Goal: Task Accomplishment & Management: Manage account settings

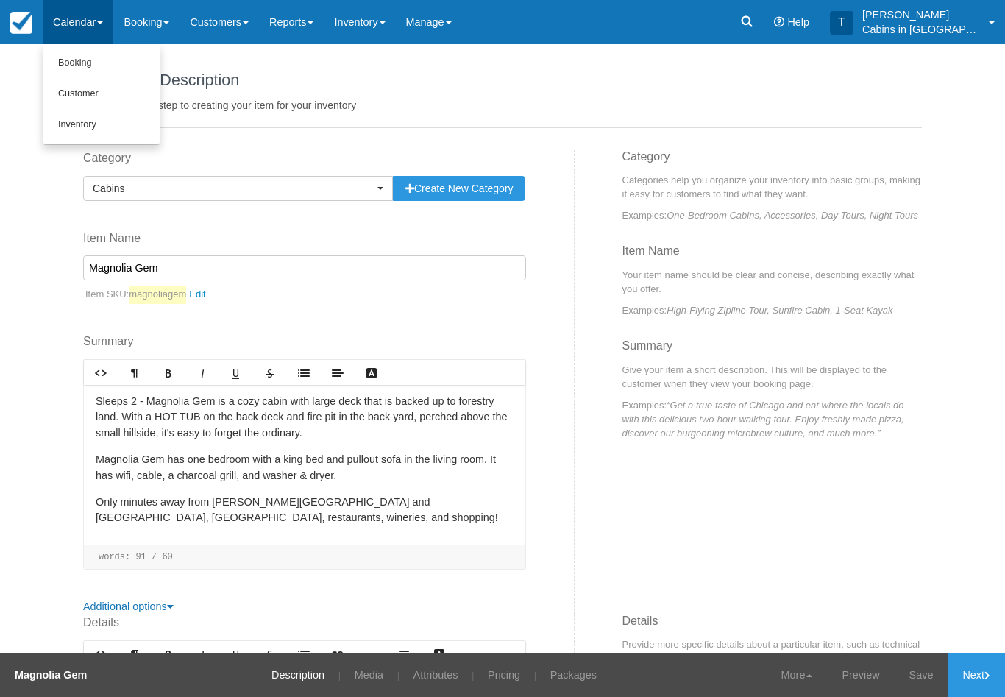
scroll to position [519, 0]
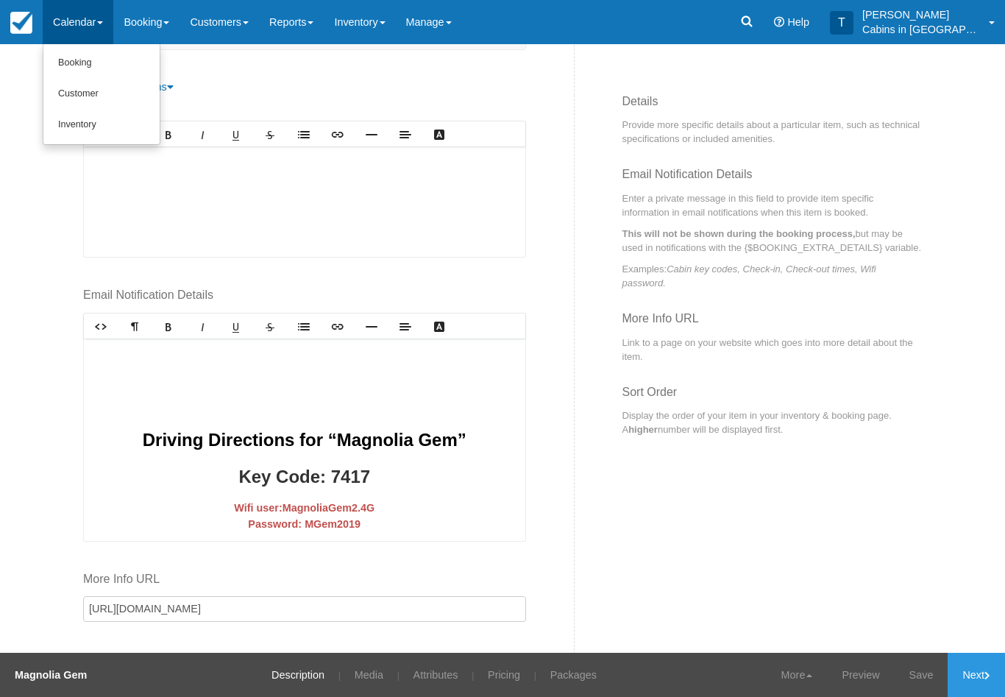
click at [129, 97] on link "Customer" at bounding box center [101, 94] width 116 height 31
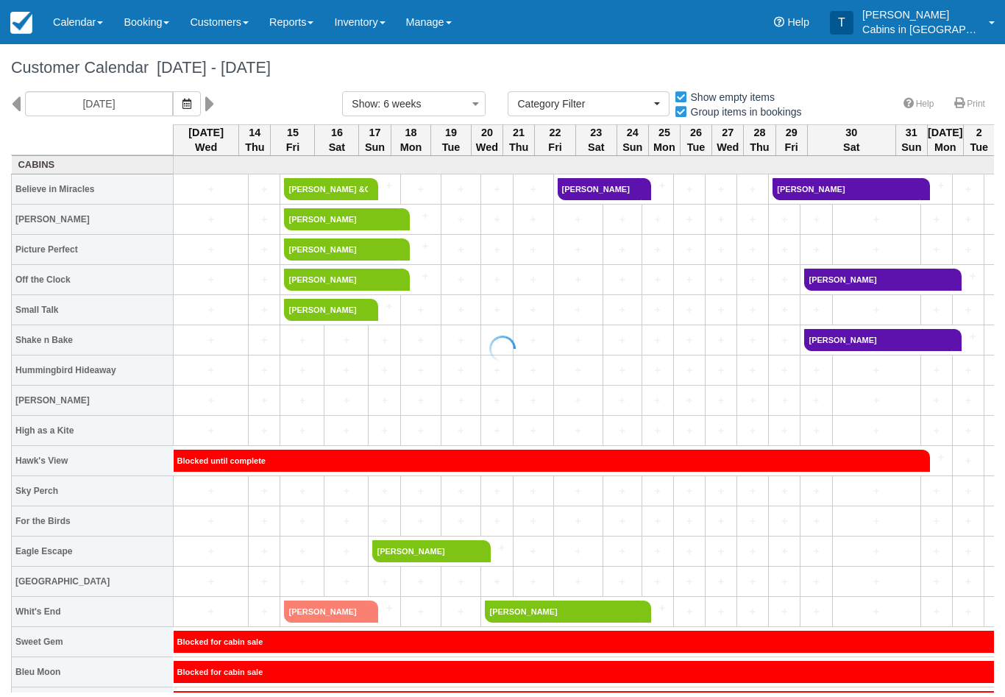
select select
click at [316, 22] on link "Reports" at bounding box center [291, 22] width 65 height 44
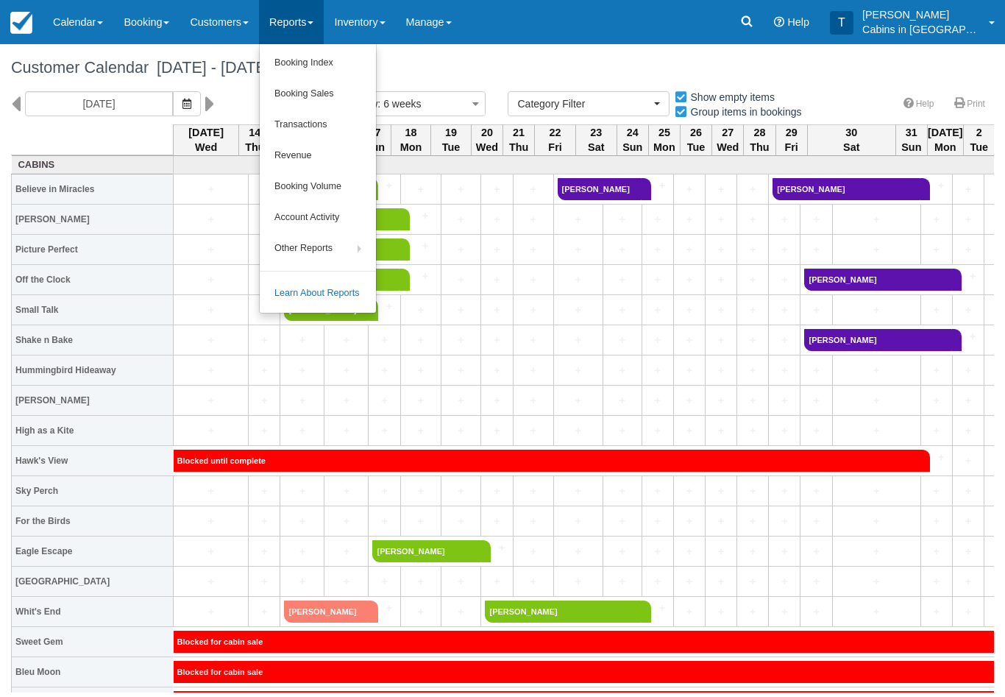
click at [347, 65] on link "Booking Index" at bounding box center [318, 63] width 116 height 31
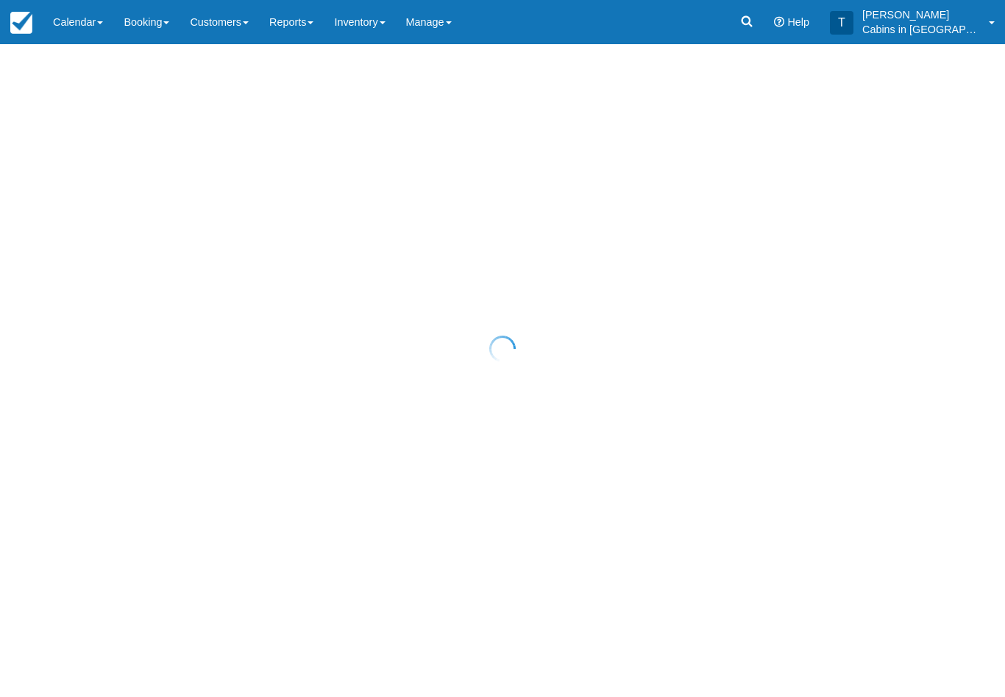
select select "25"
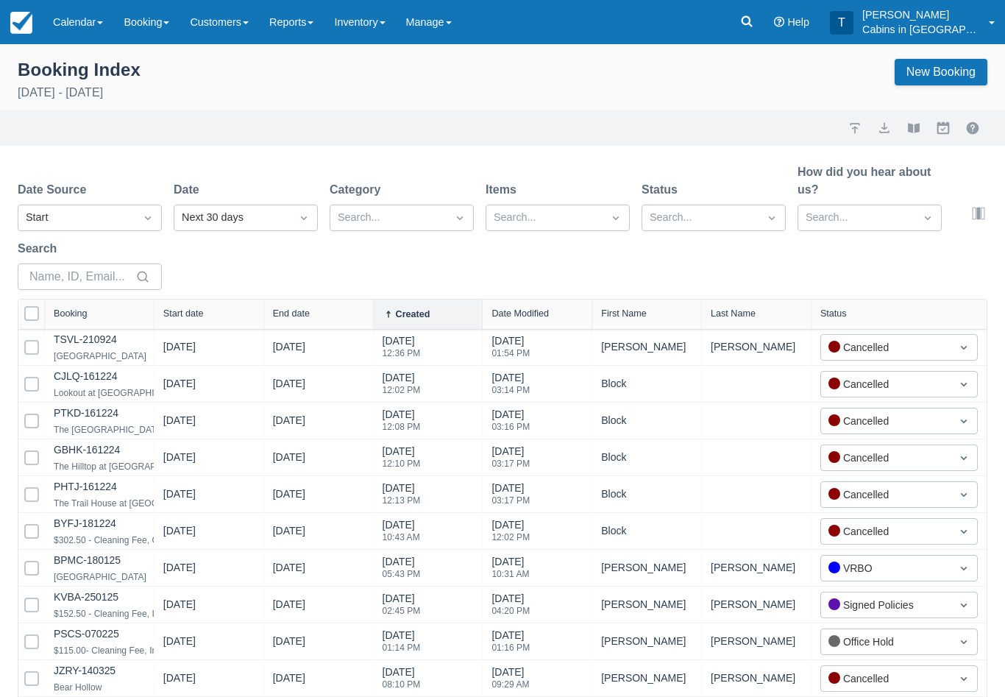
select select "25"
click at [141, 247] on div "Created" at bounding box center [90, 254] width 144 height 29
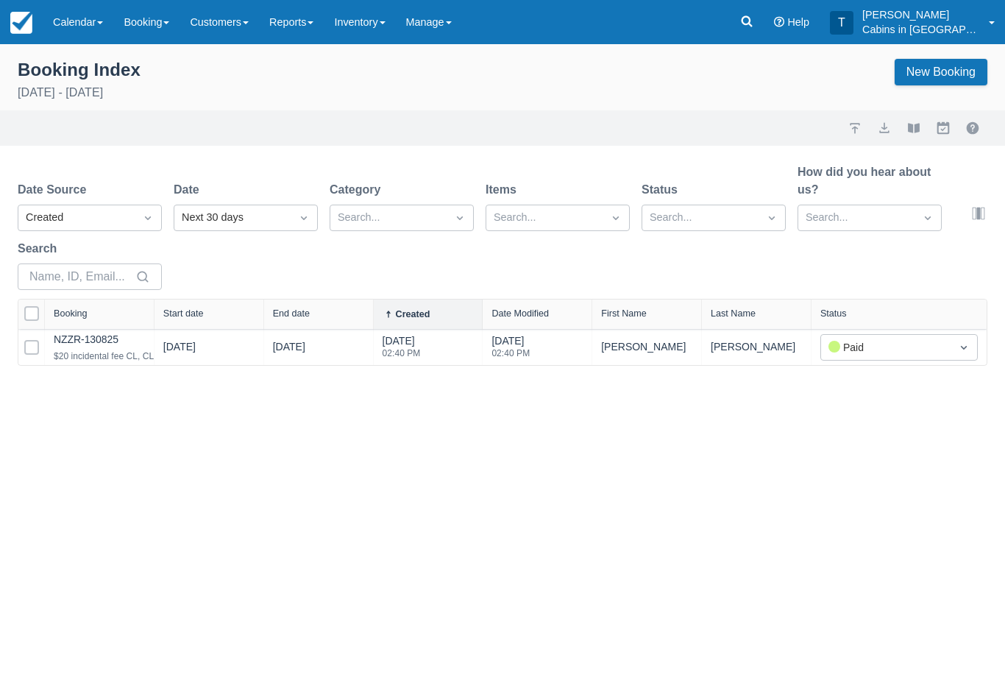
click at [113, 342] on link "NZZR-130825" at bounding box center [86, 339] width 65 height 12
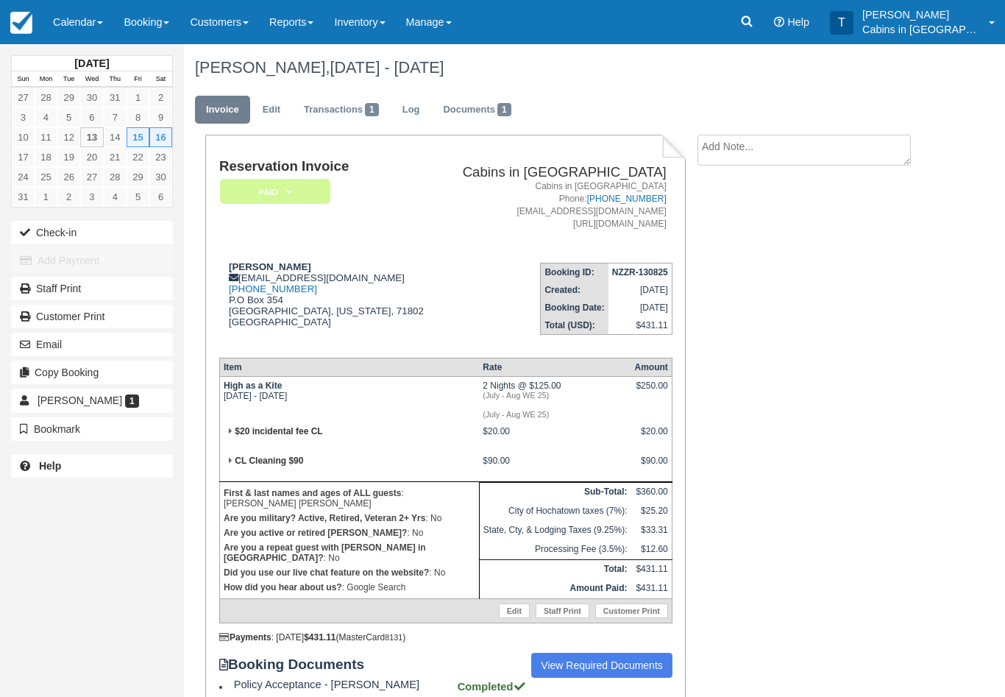
click at [307, 189] on em "Paid" at bounding box center [275, 192] width 110 height 26
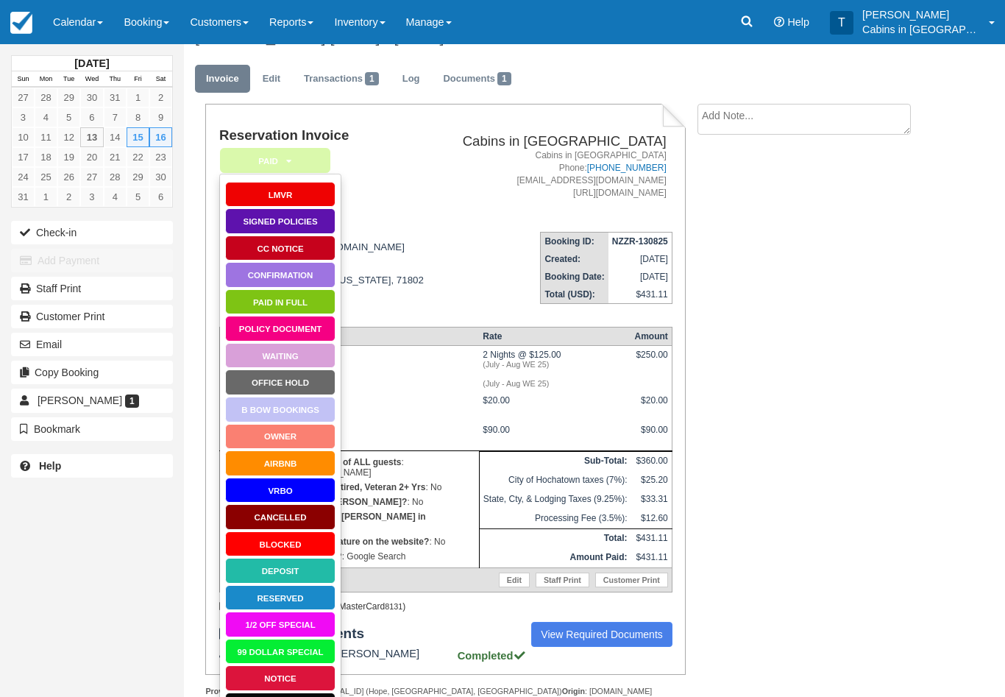
scroll to position [89, 0]
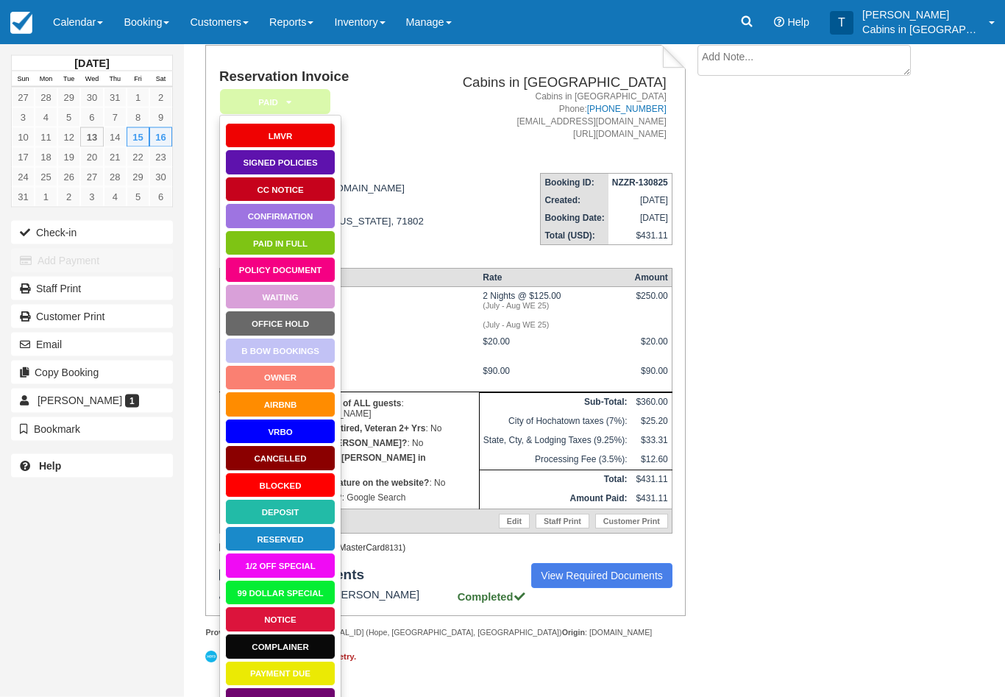
click at [315, 693] on link "Booking Confirmation" at bounding box center [280, 701] width 110 height 26
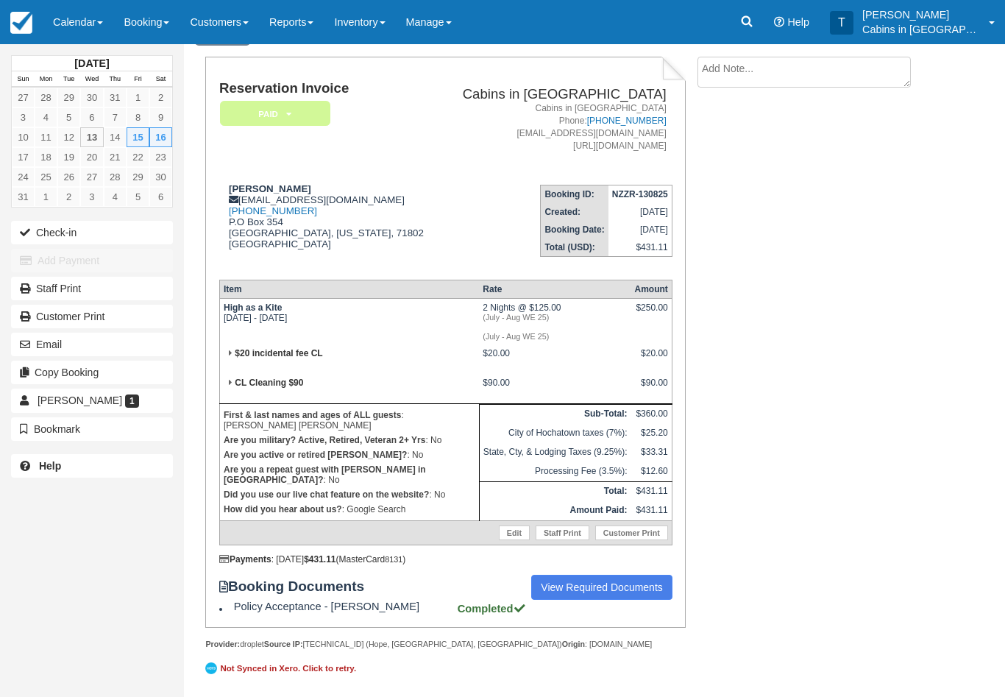
scroll to position [107, 0]
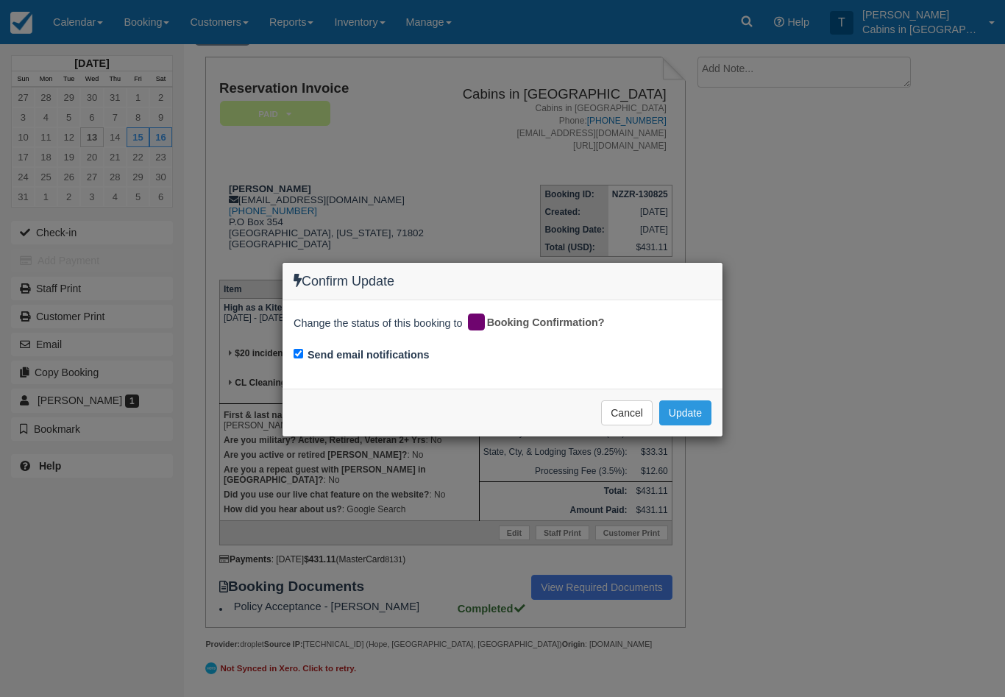
click at [694, 414] on button "Update" at bounding box center [685, 412] width 52 height 25
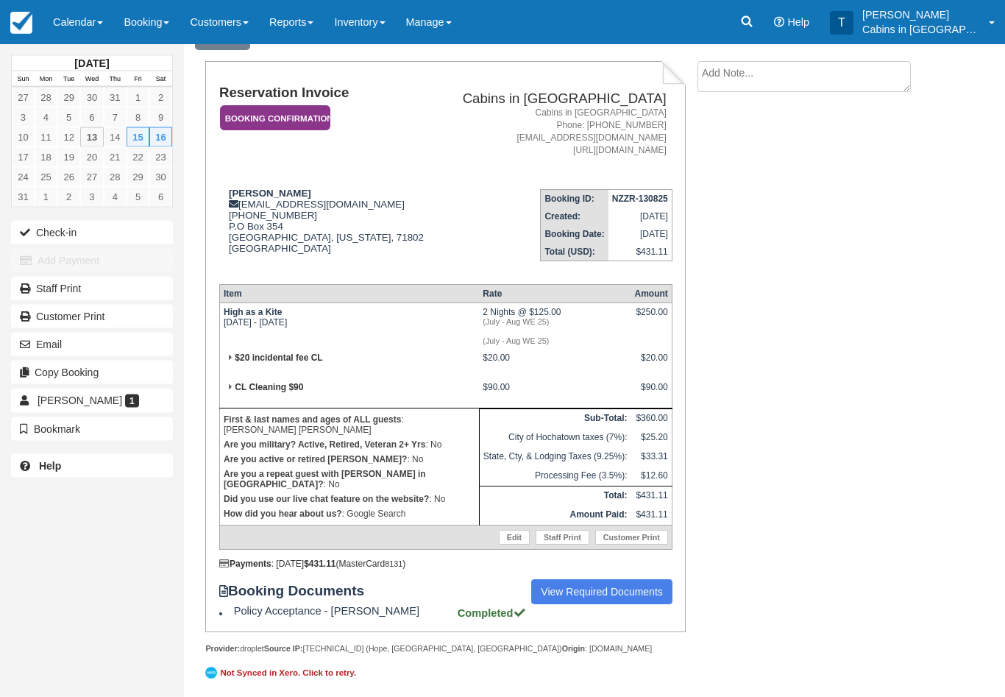
scroll to position [65, 0]
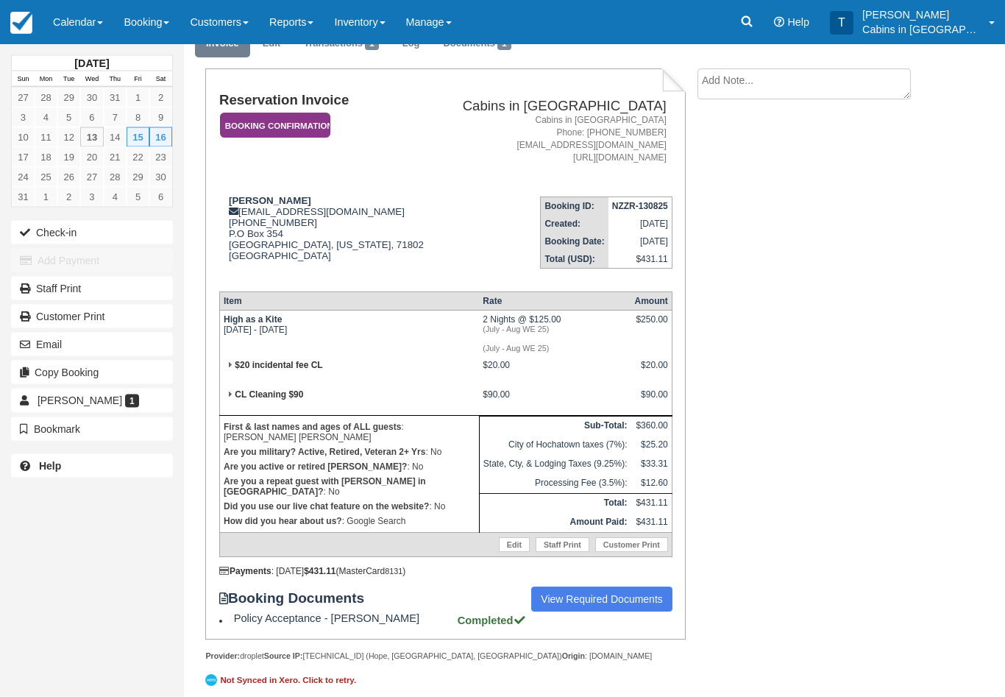
click at [296, 123] on em "Booking Confirmation" at bounding box center [275, 126] width 110 height 26
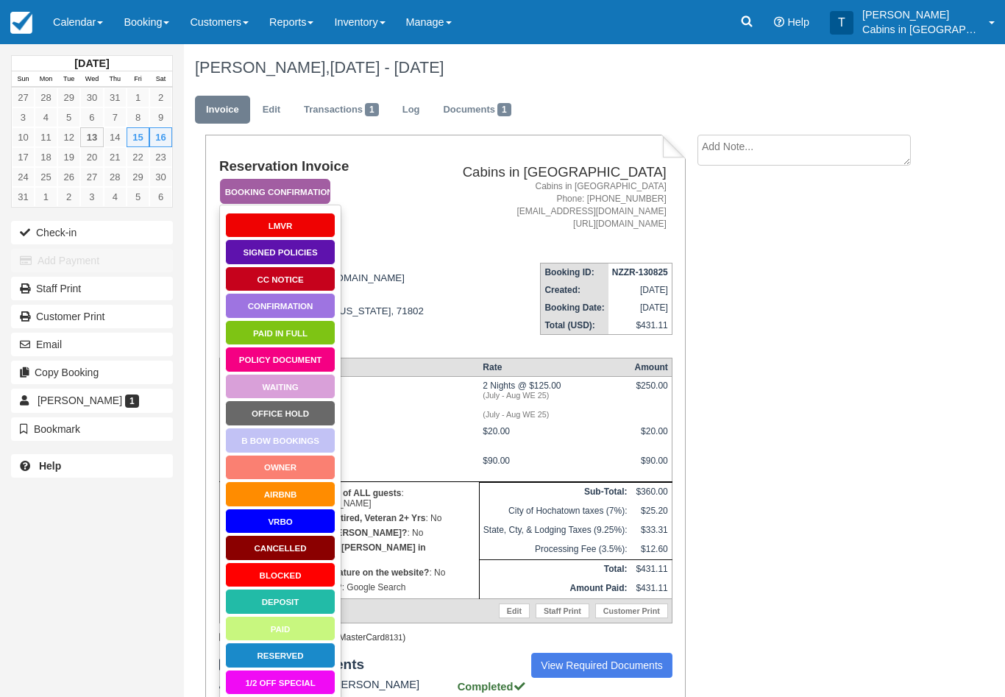
click at [312, 253] on link "Signed Policies" at bounding box center [280, 252] width 110 height 26
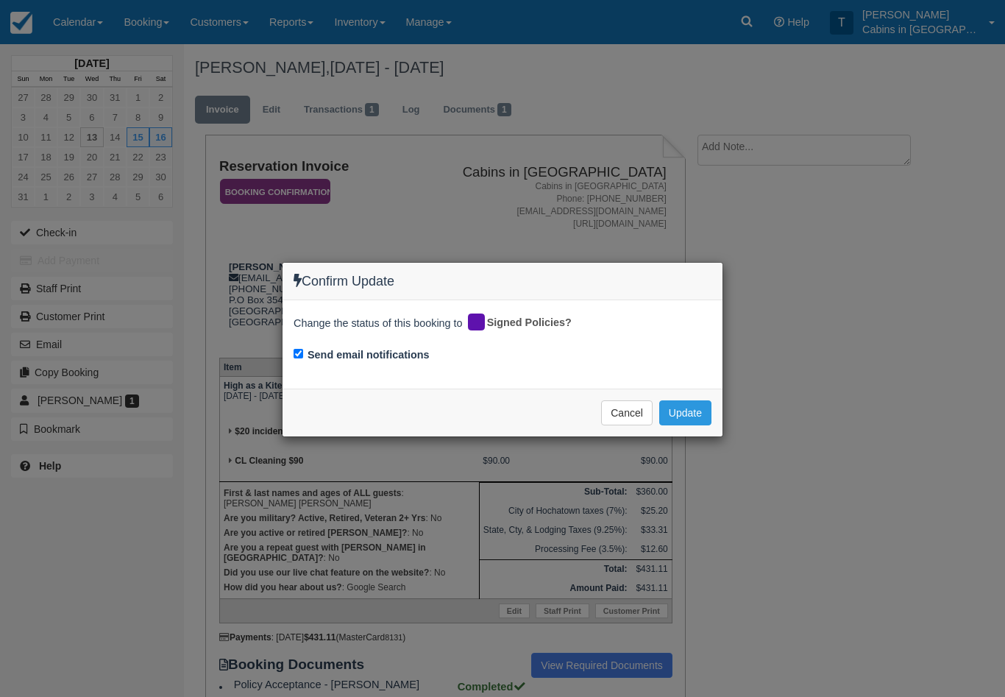
click at [705, 411] on button "Update" at bounding box center [685, 412] width 52 height 25
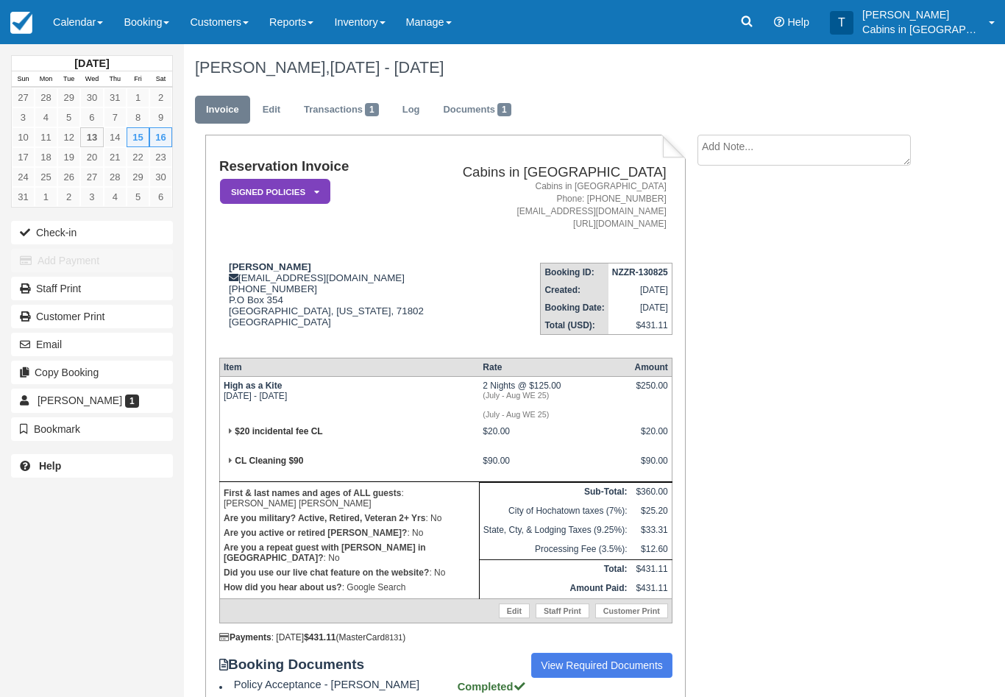
click at [314, 192] on icon at bounding box center [316, 192] width 5 height 9
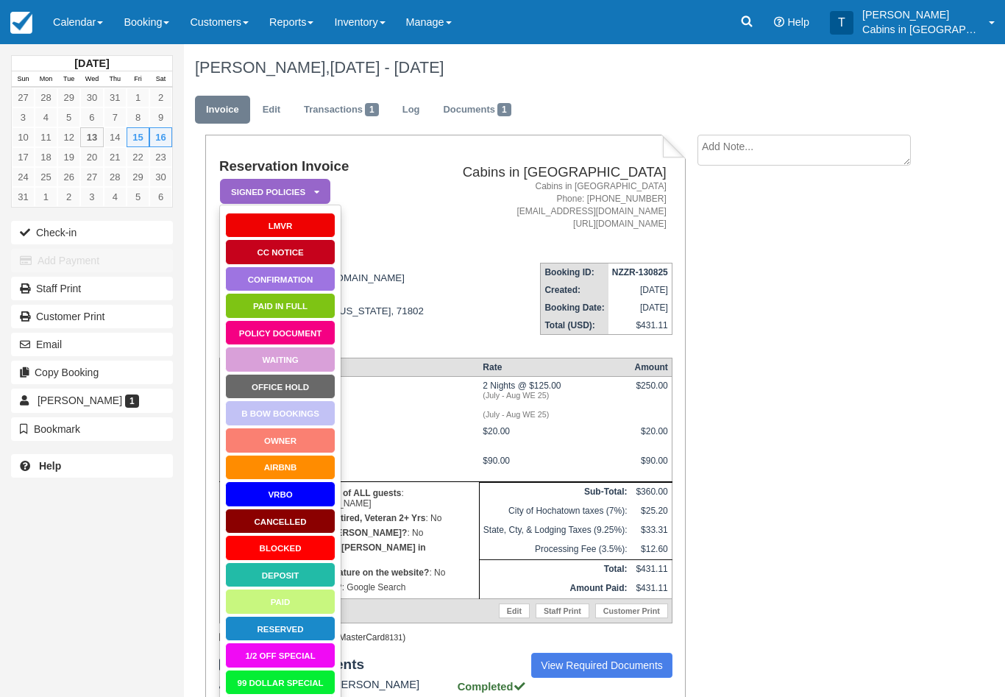
click at [313, 306] on link "Paid in Full" at bounding box center [280, 306] width 110 height 26
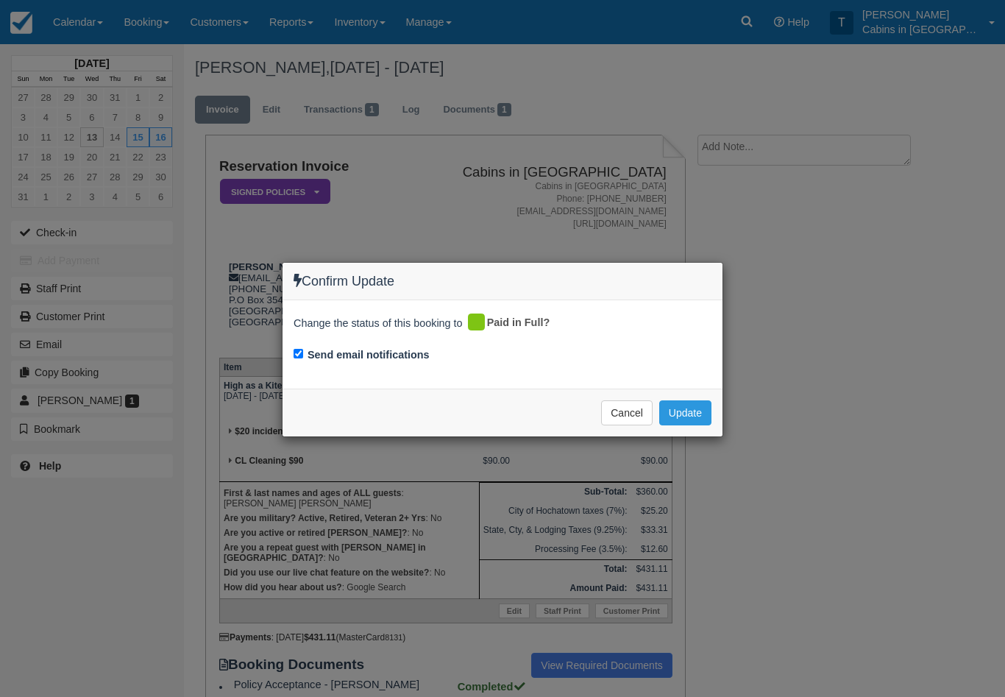
click at [694, 411] on button "Update" at bounding box center [685, 412] width 52 height 25
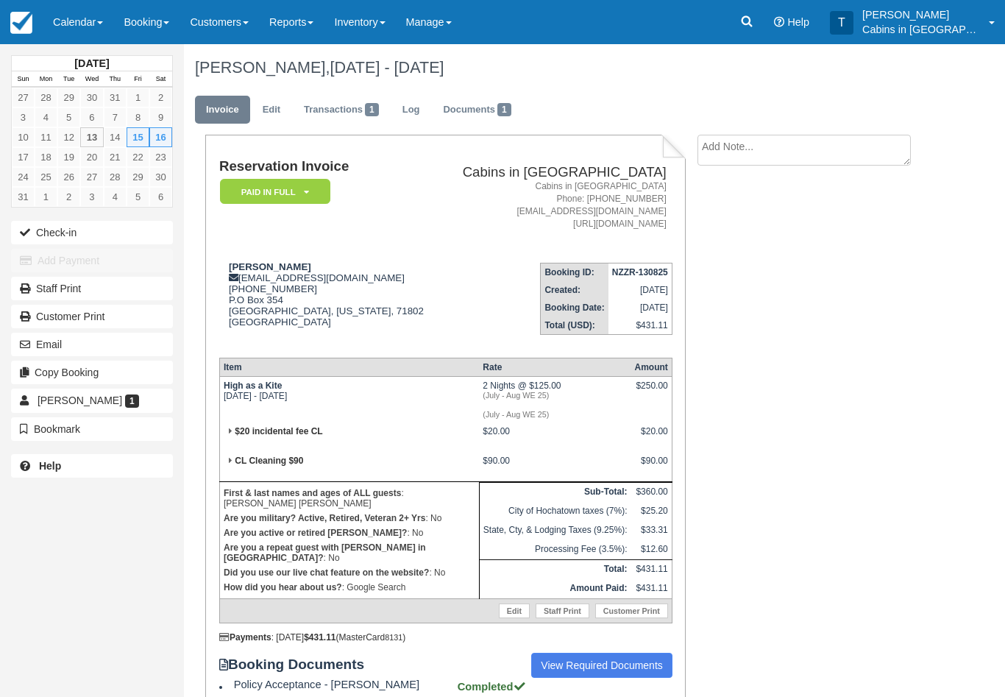
click at [375, 29] on link "Inventory" at bounding box center [359, 22] width 71 height 44
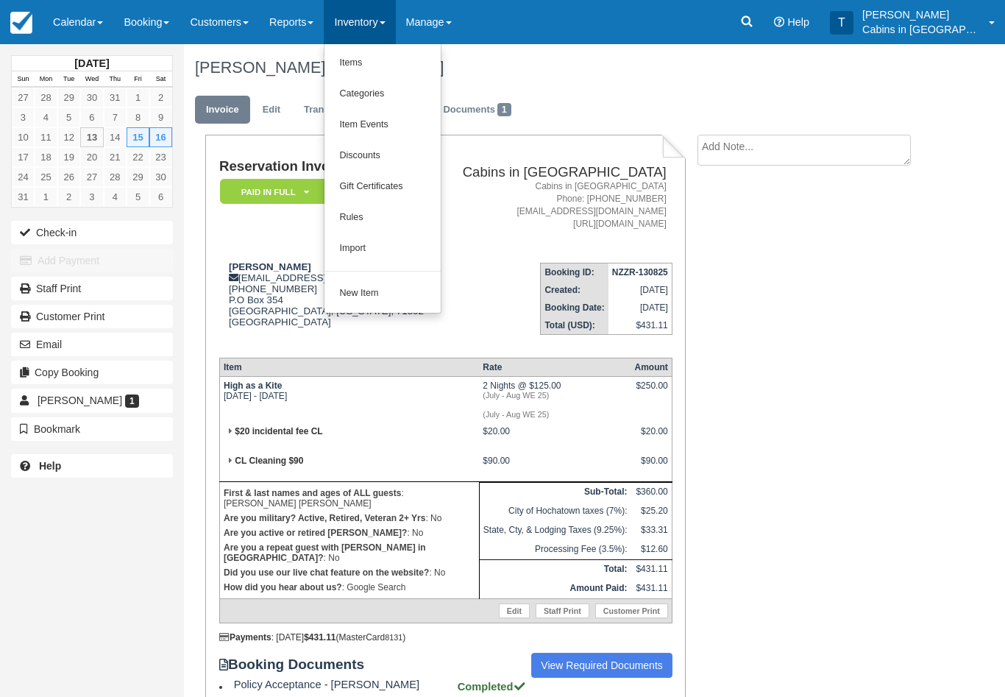
click at [393, 67] on link "Items" at bounding box center [382, 63] width 116 height 31
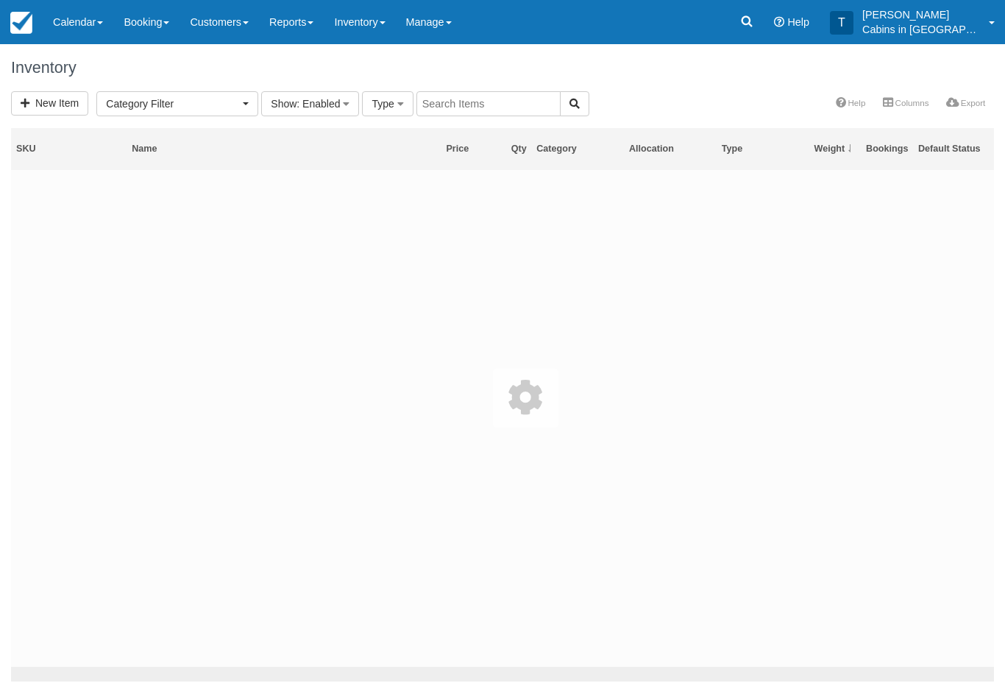
select select
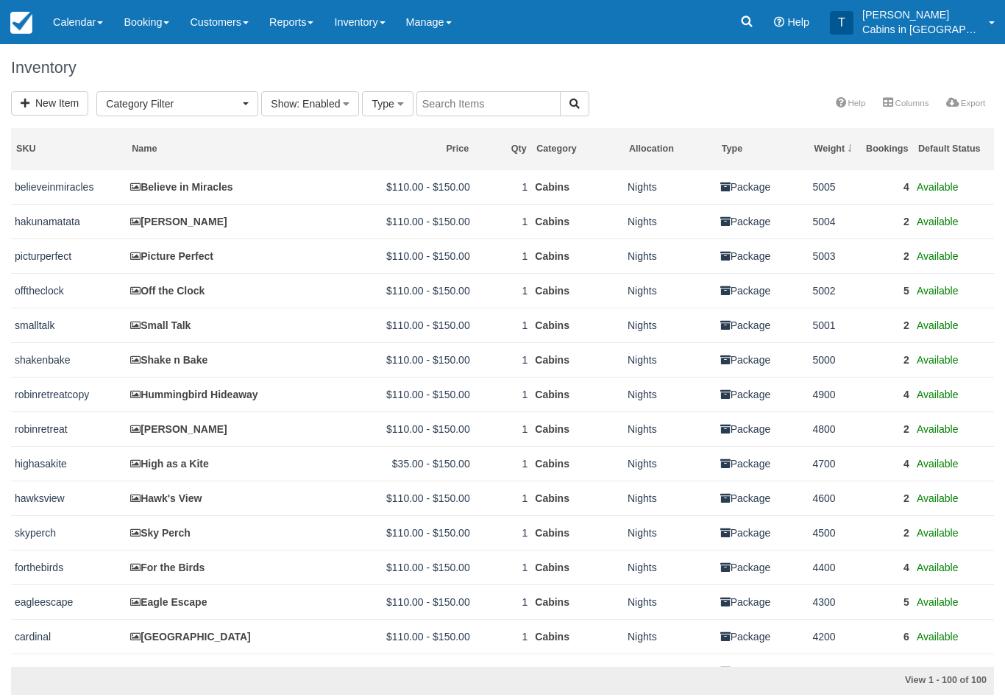
click at [201, 469] on link "High as a Kite" at bounding box center [169, 463] width 79 height 12
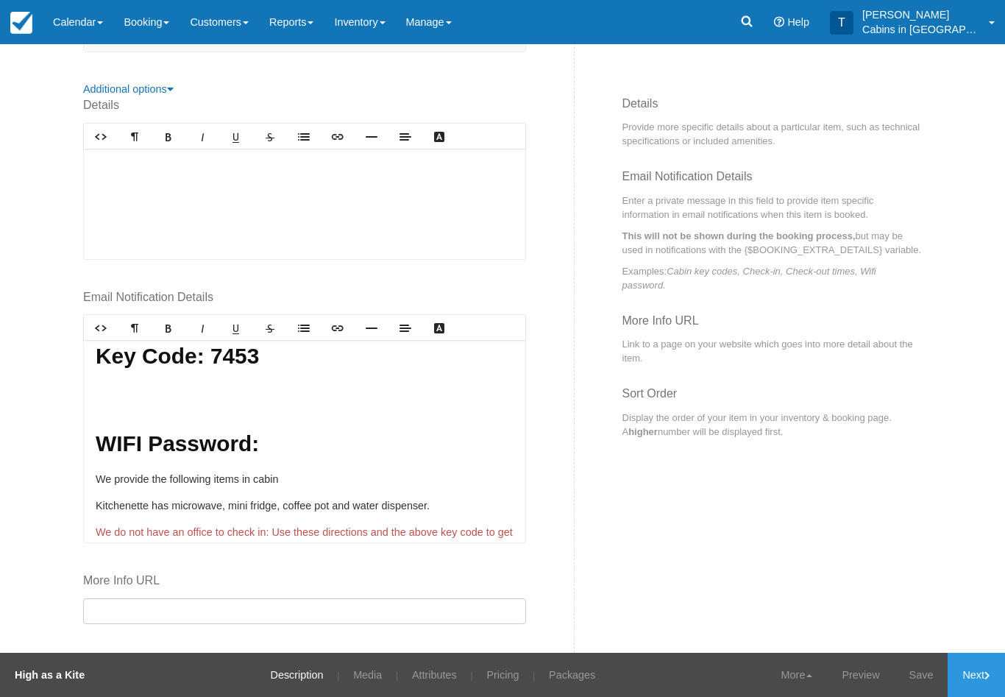
scroll to position [451, 0]
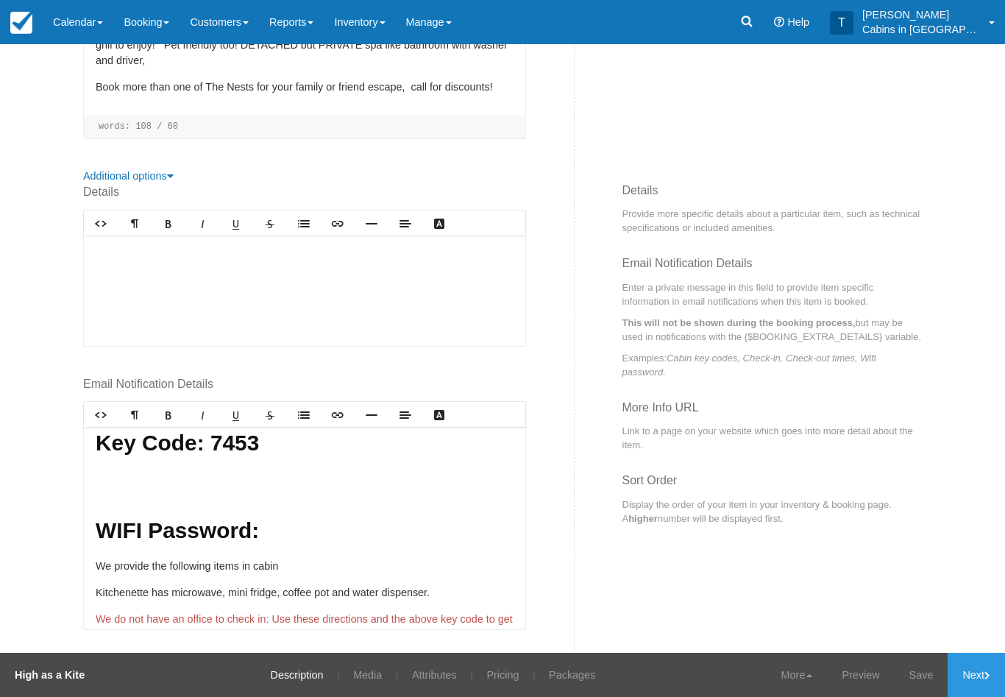
click at [293, 517] on h1 "WIFI Password:" at bounding box center [305, 530] width 418 height 26
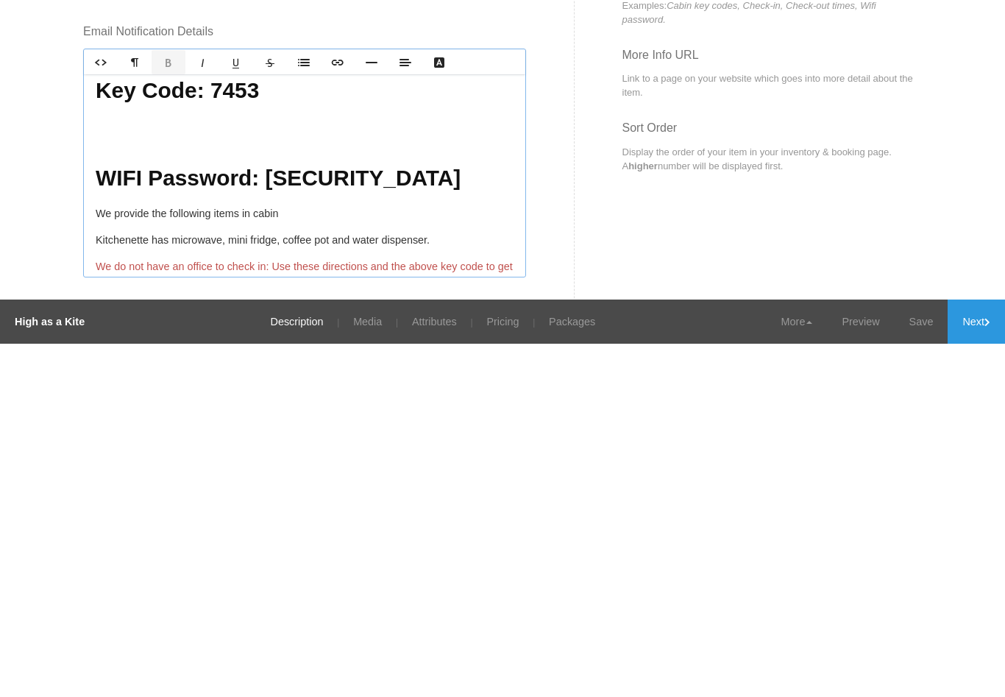
click at [925, 652] on link "Save" at bounding box center [921, 674] width 54 height 44
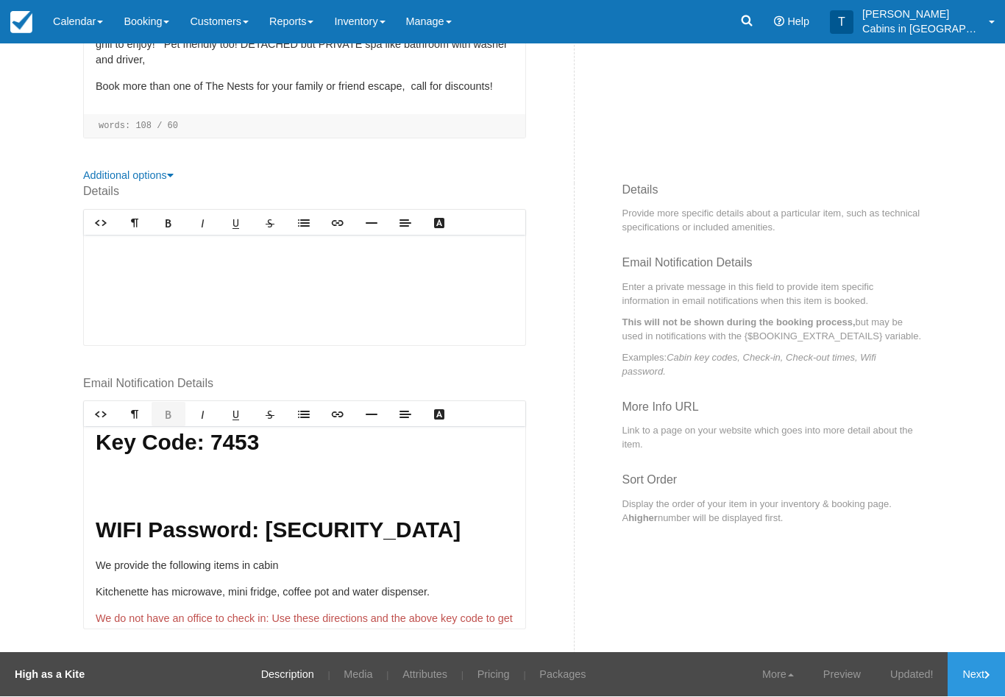
click at [978, 671] on link "Next" at bounding box center [975, 674] width 57 height 44
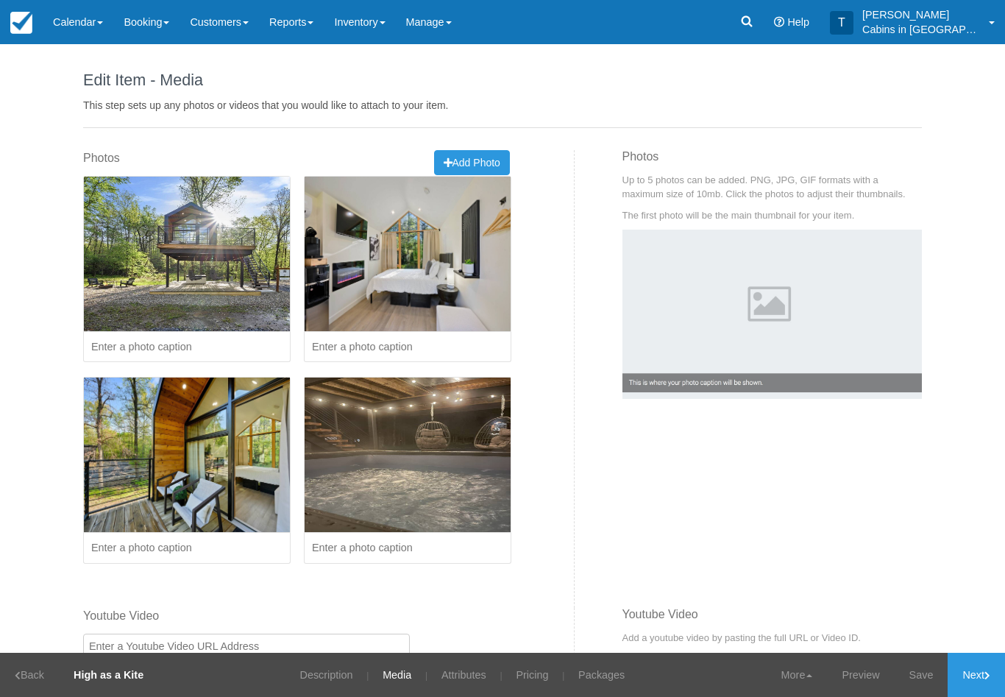
click at [88, 26] on link "Calendar" at bounding box center [78, 22] width 71 height 44
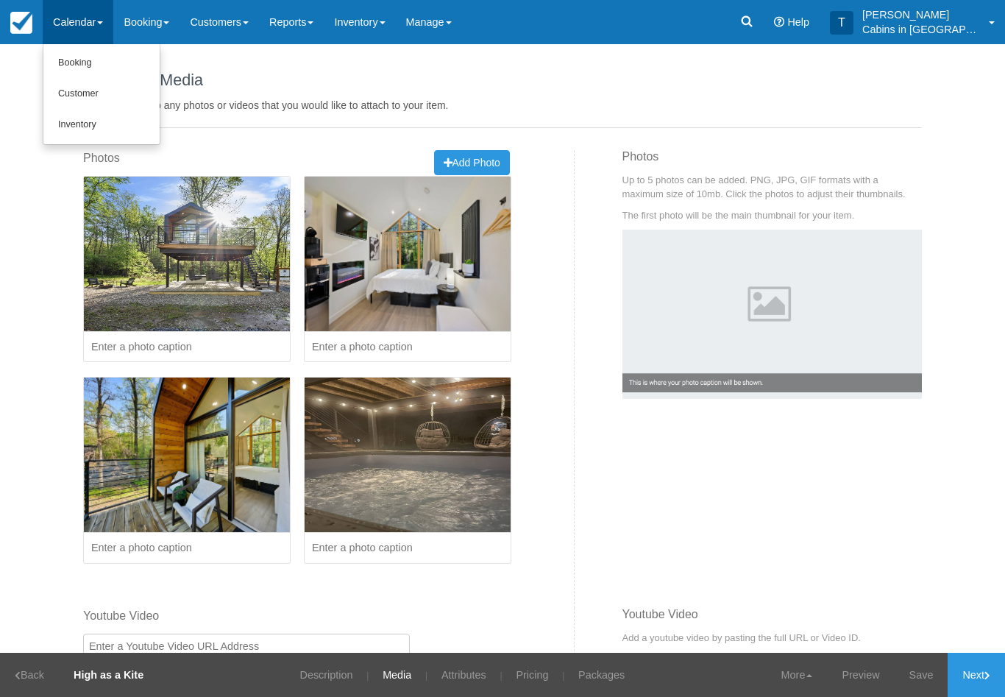
click at [306, 18] on div at bounding box center [502, 348] width 1005 height 697
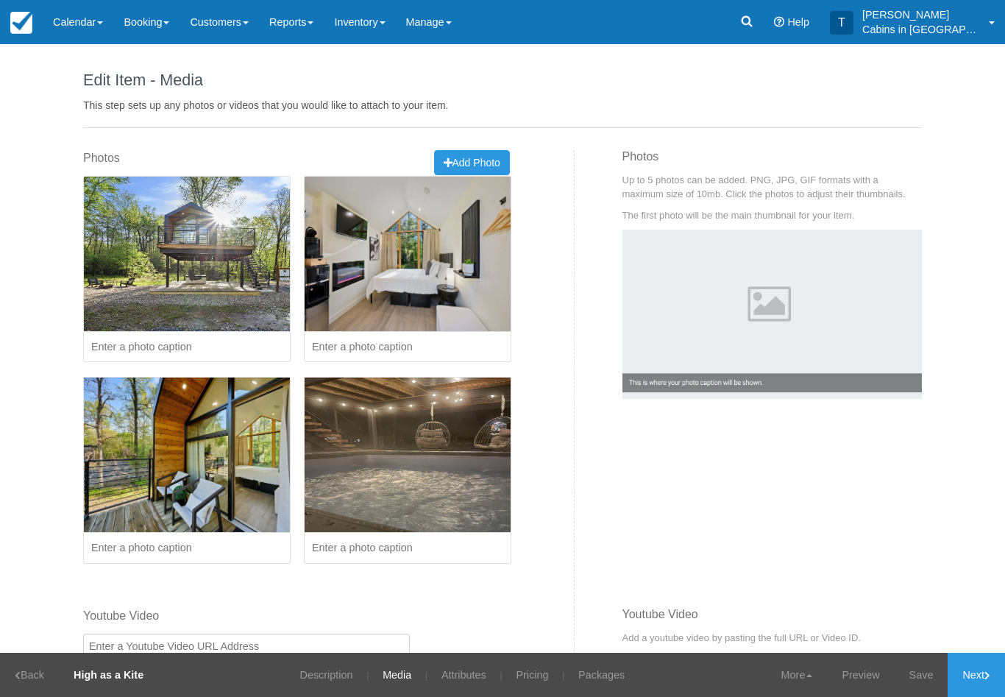
click at [313, 22] on span at bounding box center [310, 22] width 6 height 3
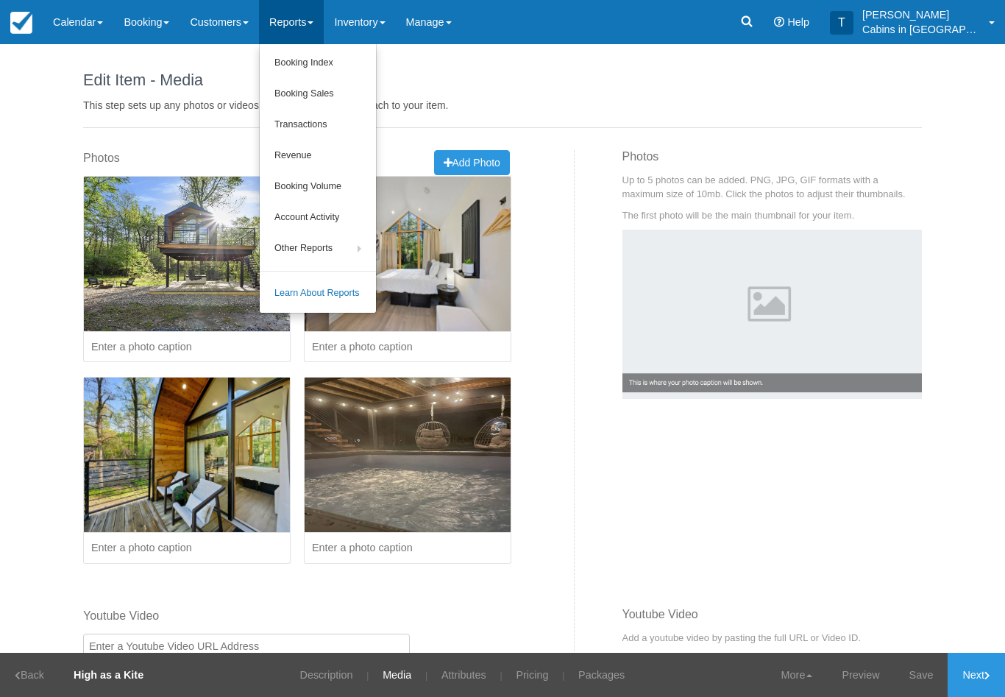
click at [355, 54] on link "Booking Index" at bounding box center [318, 63] width 116 height 31
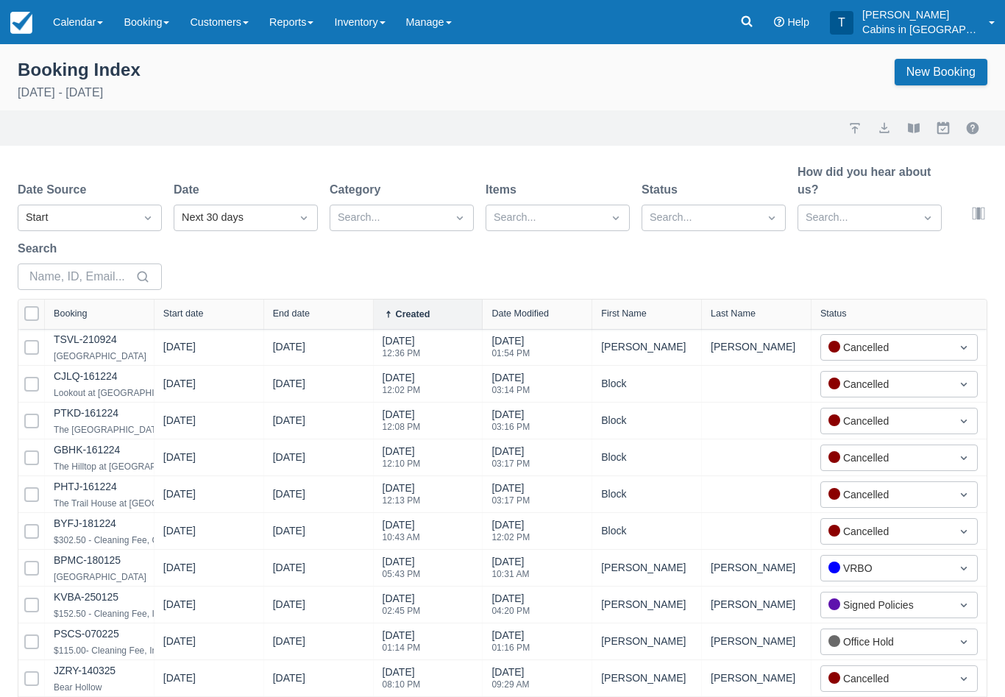
select select "25"
click at [132, 263] on div "Created" at bounding box center [90, 254] width 144 height 29
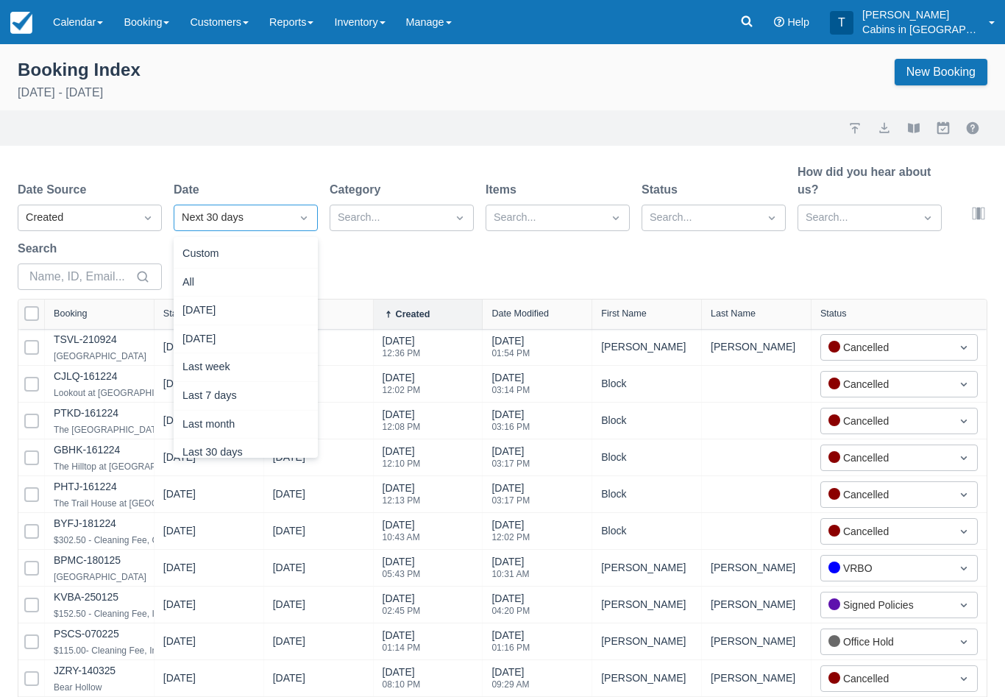
click at [255, 301] on div "Today" at bounding box center [246, 310] width 144 height 29
click at [263, 304] on div "Today" at bounding box center [246, 310] width 144 height 29
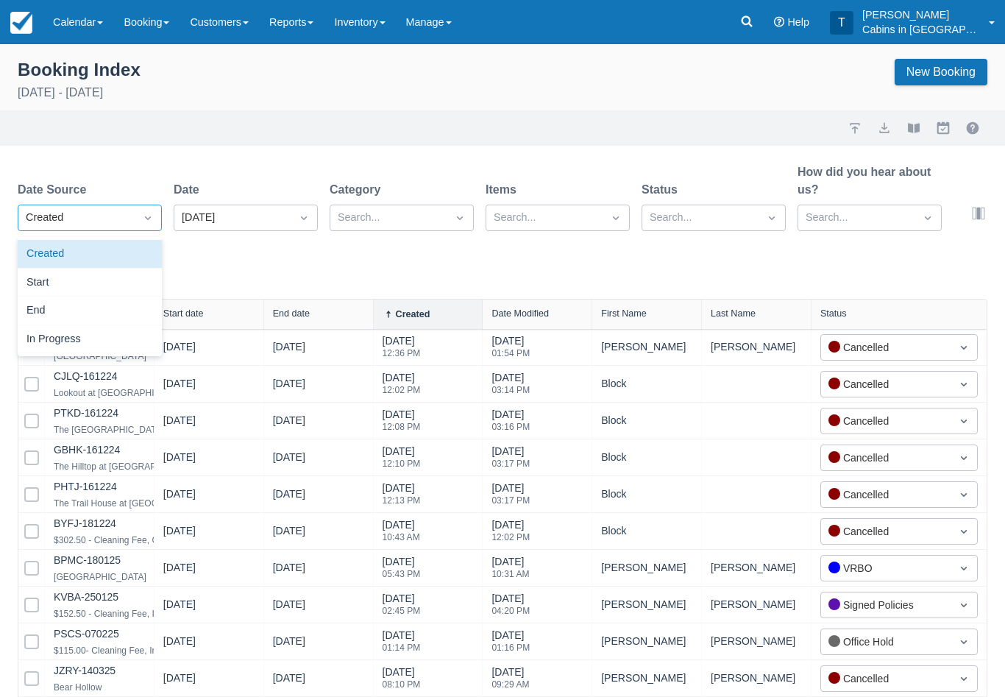
click at [130, 256] on div "Created" at bounding box center [90, 254] width 144 height 29
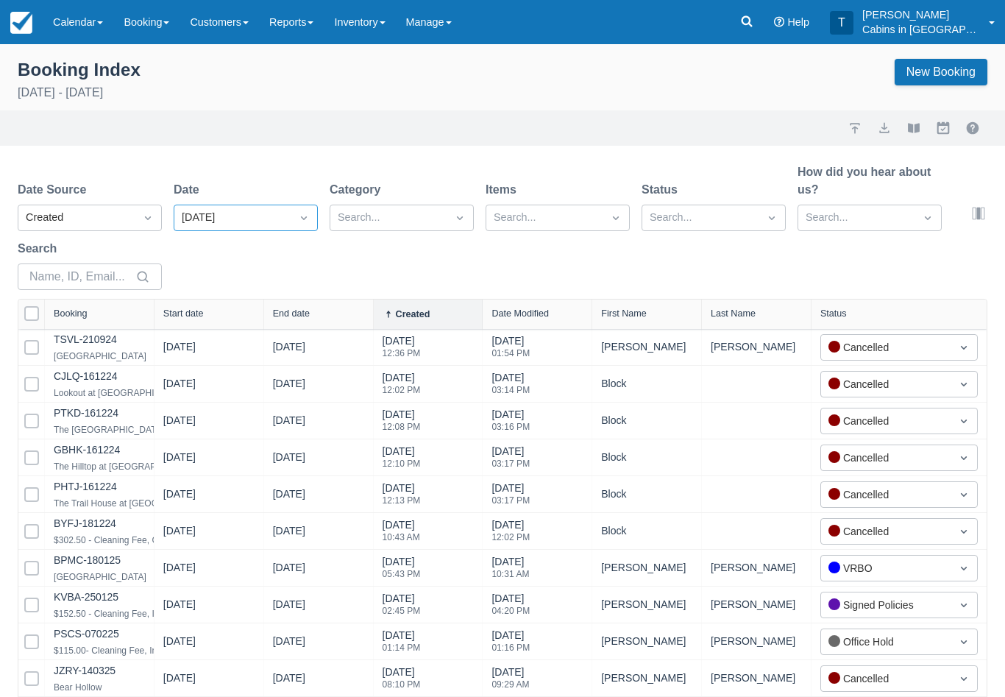
click at [324, 18] on link "Reports" at bounding box center [291, 22] width 65 height 44
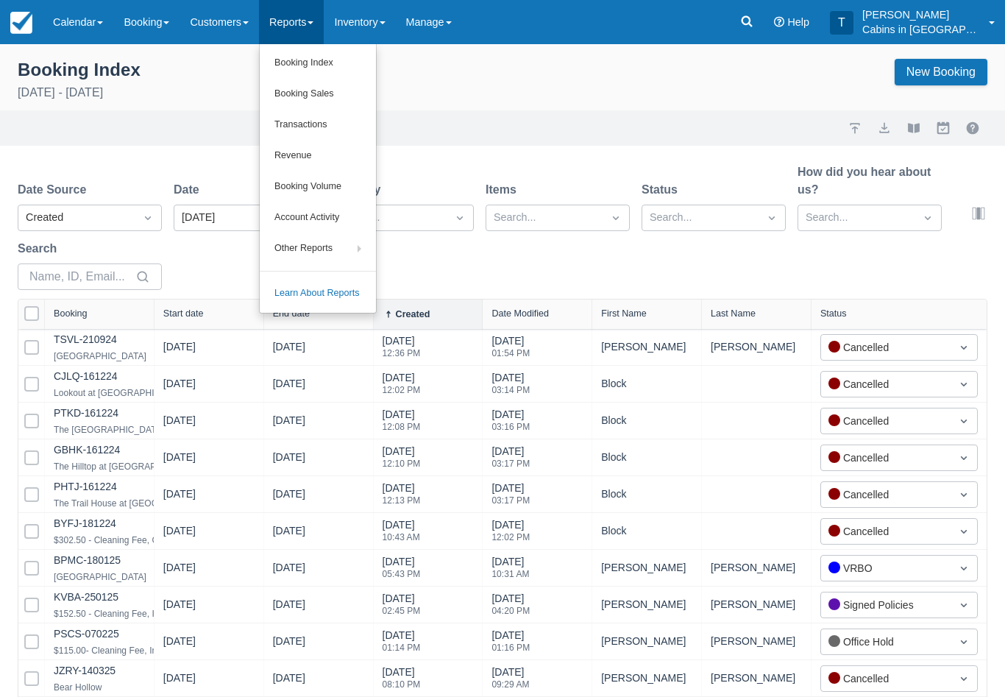
click at [101, 40] on div at bounding box center [502, 348] width 1005 height 697
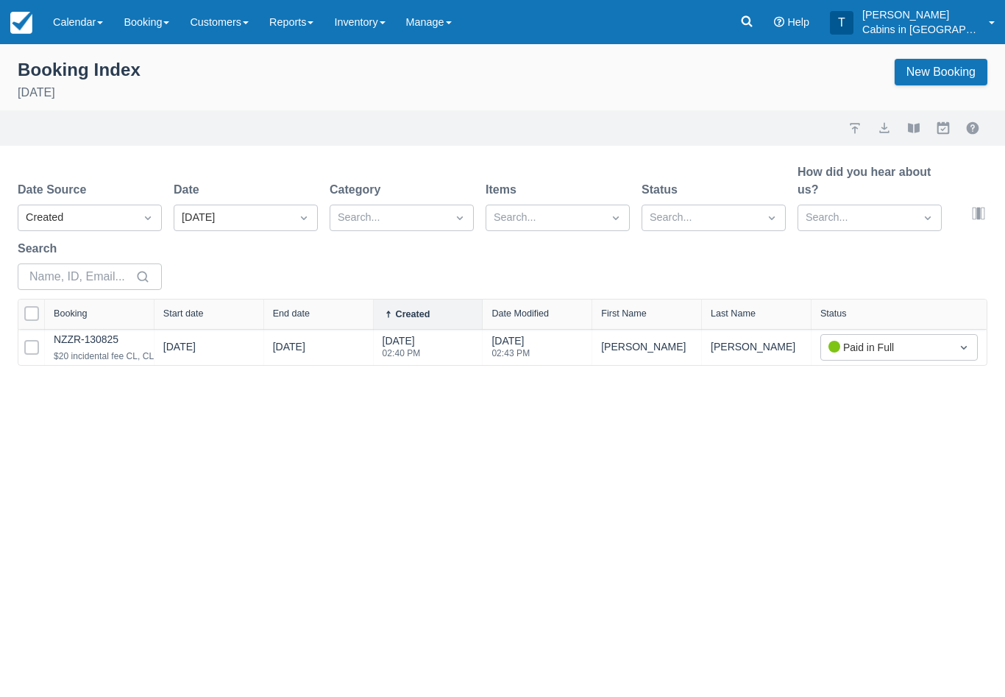
click at [118, 341] on link "NZZR-130825" at bounding box center [86, 339] width 65 height 12
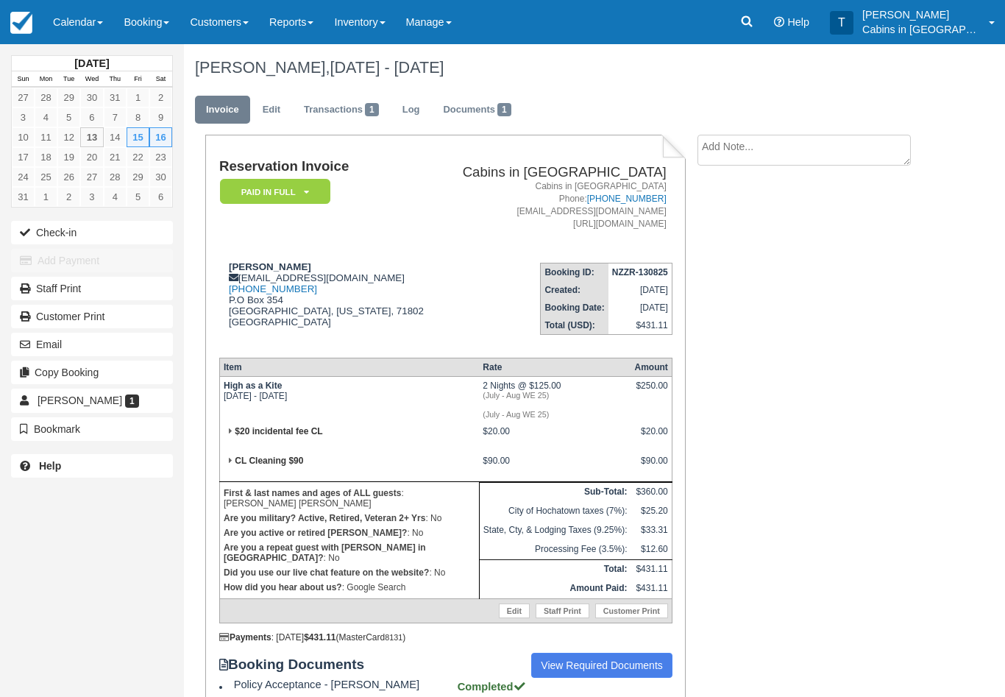
click at [307, 191] on icon at bounding box center [306, 192] width 5 height 9
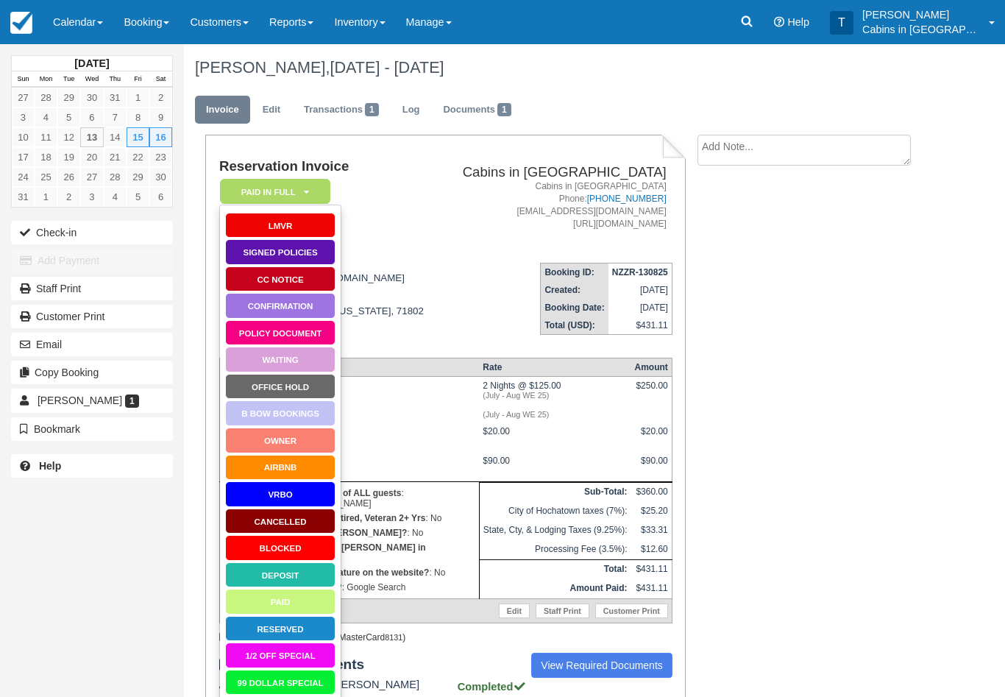
click at [309, 354] on link "Waiting" at bounding box center [280, 359] width 110 height 26
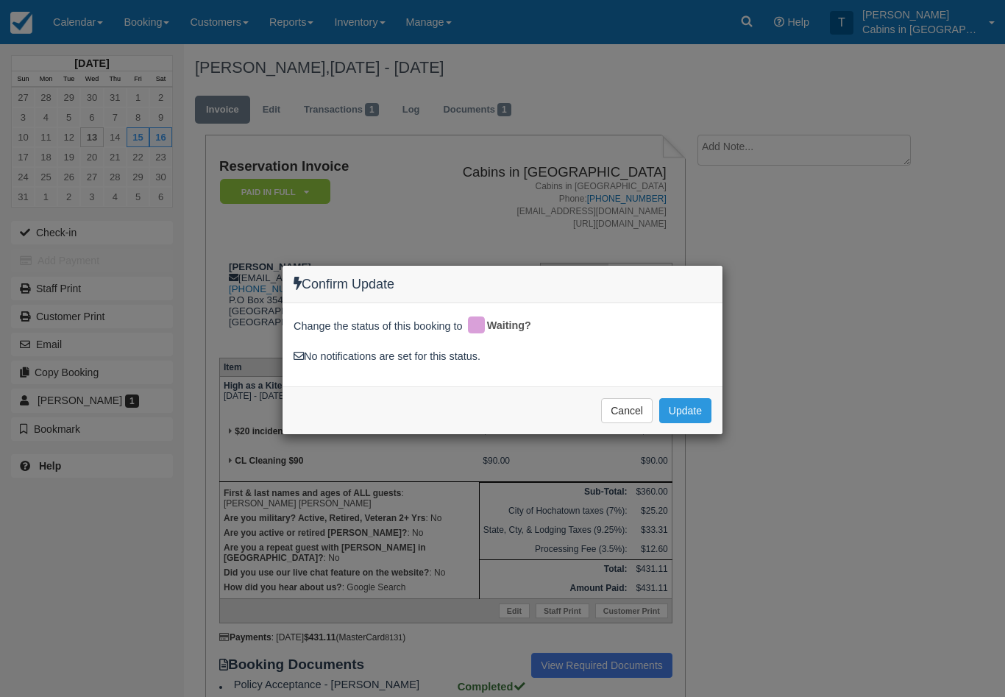
click at [692, 409] on button "Update" at bounding box center [685, 410] width 52 height 25
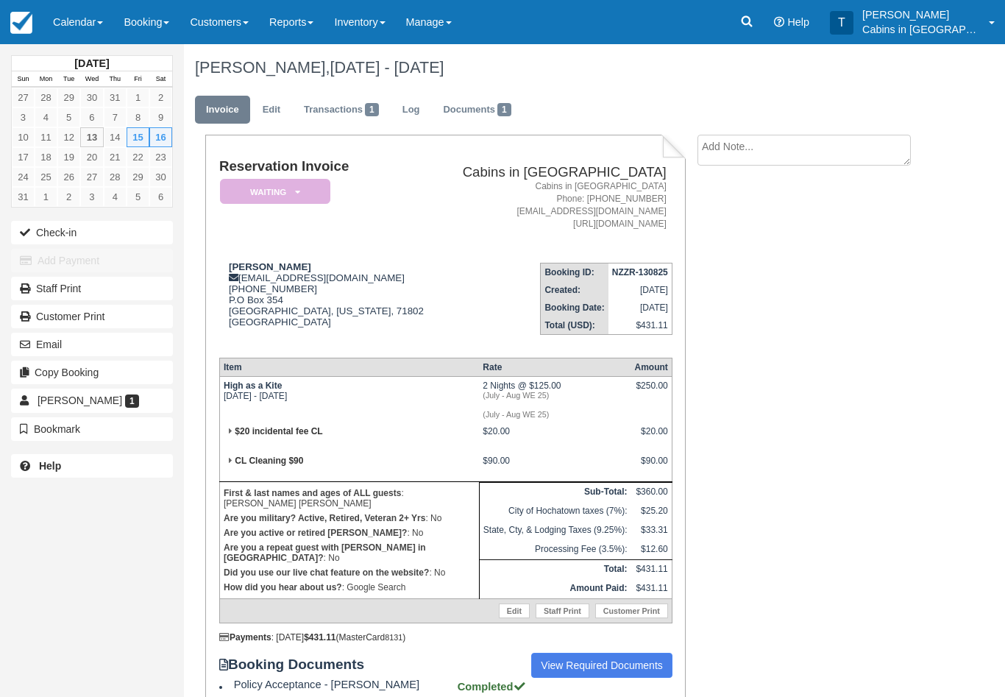
click at [310, 192] on em "Waiting" at bounding box center [275, 192] width 110 height 26
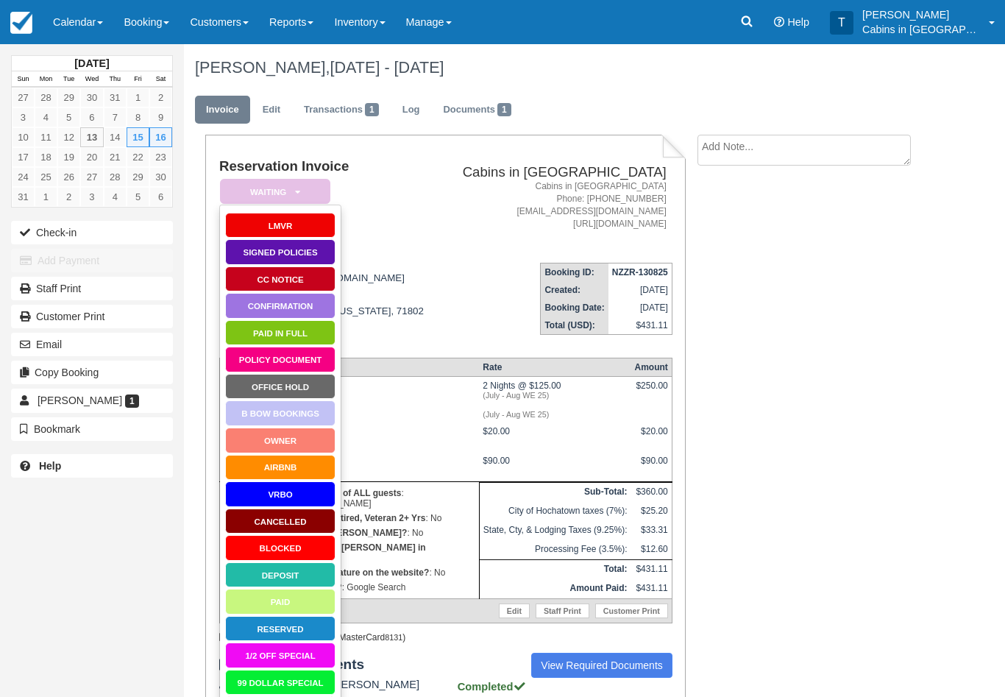
click at [309, 336] on link "Paid in Full" at bounding box center [280, 333] width 110 height 26
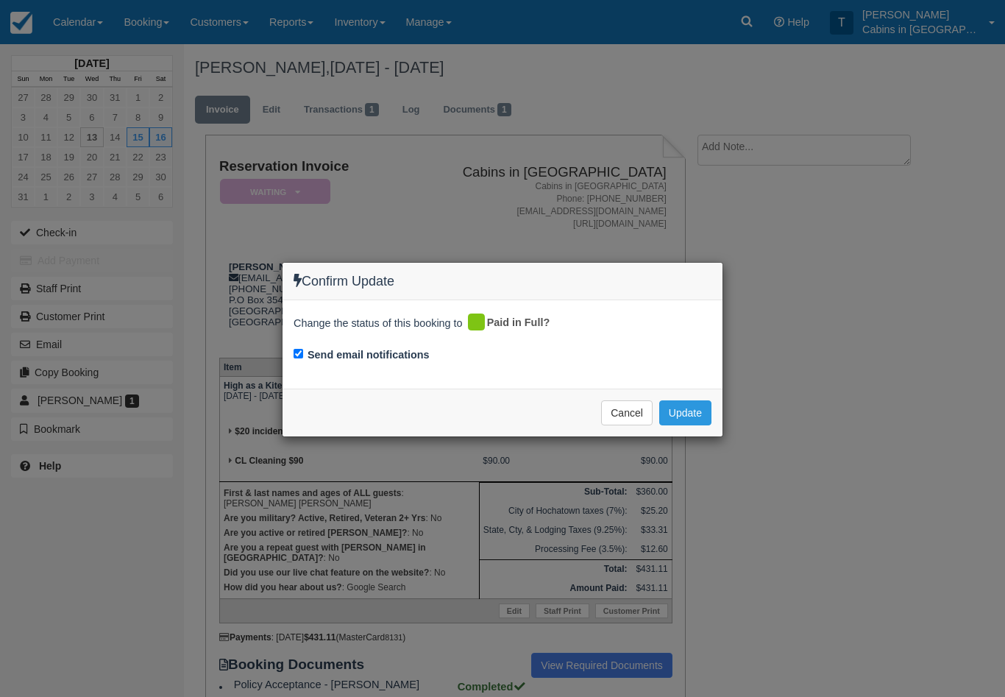
click at [693, 407] on button "Update" at bounding box center [685, 412] width 52 height 25
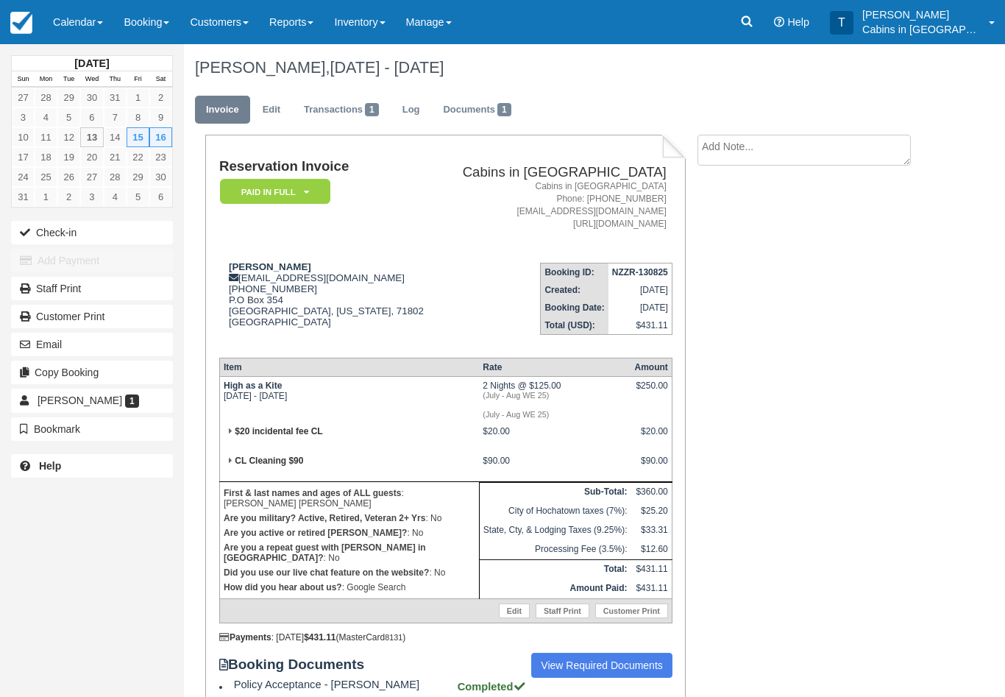
click at [88, 27] on link "Calendar" at bounding box center [78, 22] width 71 height 44
click at [128, 92] on link "Customer" at bounding box center [101, 94] width 116 height 31
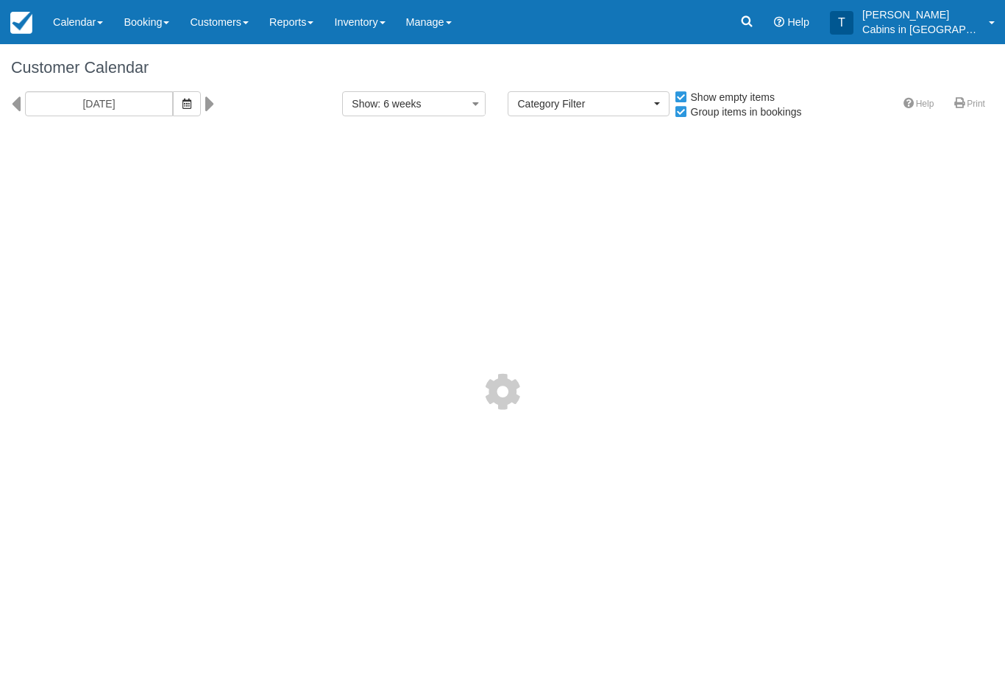
select select
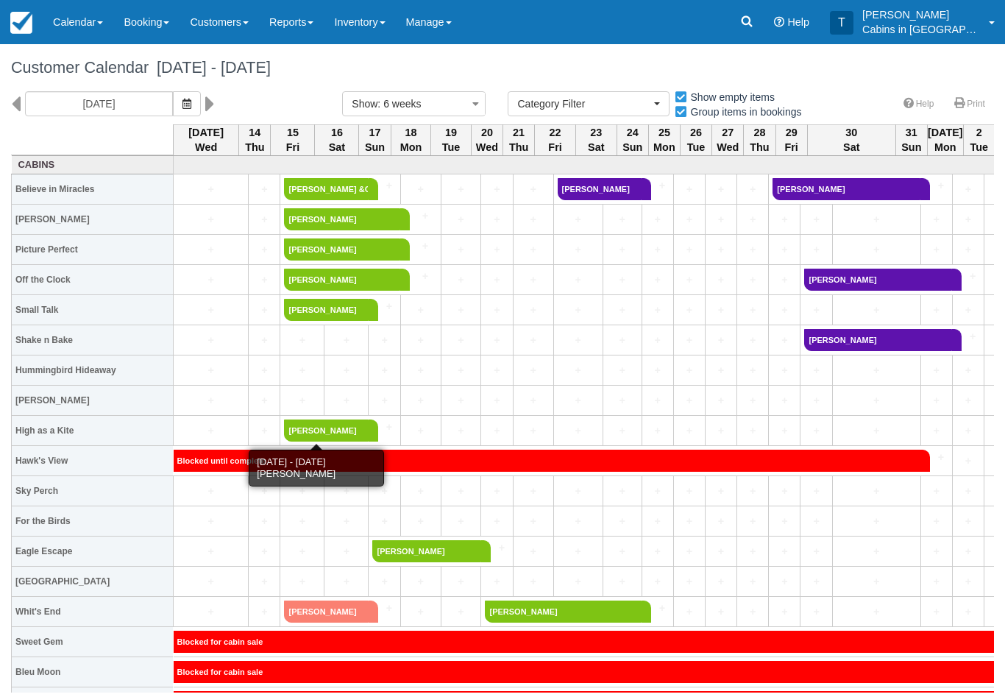
click at [324, 426] on link "[PERSON_NAME]" at bounding box center [326, 430] width 85 height 22
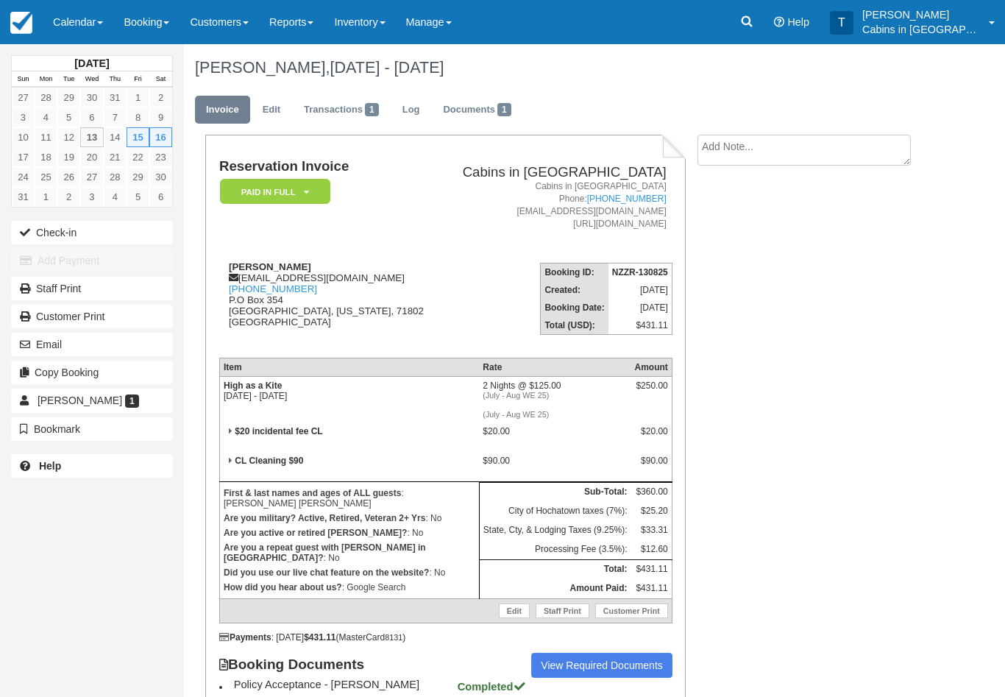
click at [790, 152] on textarea at bounding box center [803, 150] width 213 height 31
type textarea "Cc verified"
click at [738, 235] on button "Create" at bounding box center [730, 233] width 66 height 25
click at [766, 147] on textarea "Cc verified" at bounding box center [803, 150] width 213 height 31
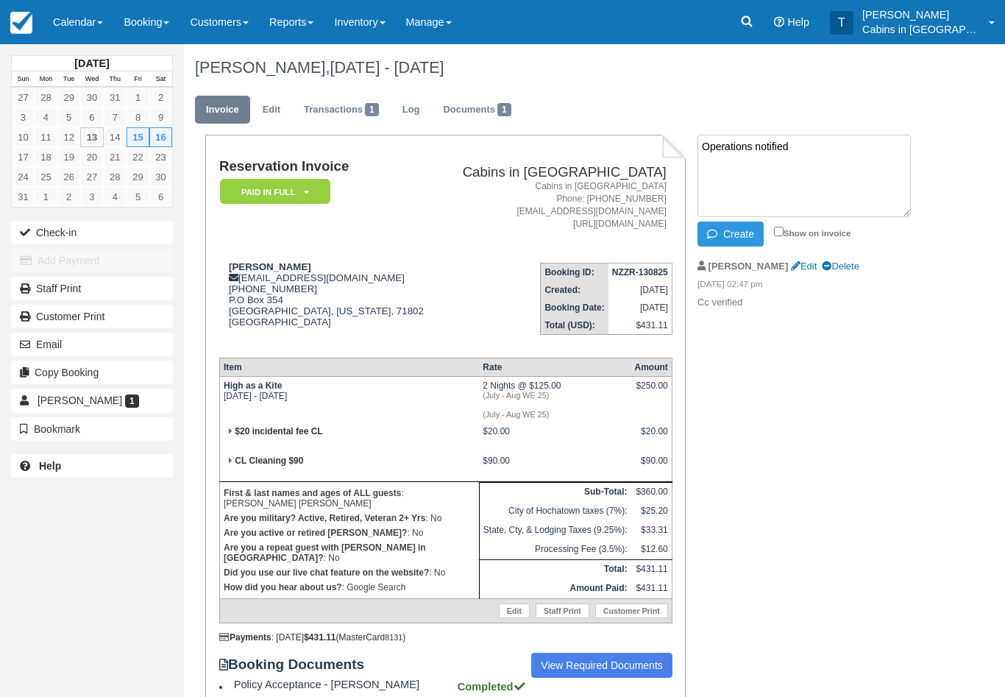
type textarea "Operations notified"
click at [745, 227] on button "Create" at bounding box center [730, 233] width 66 height 25
